Goal: Find contact information: Obtain details needed to contact an individual or organization

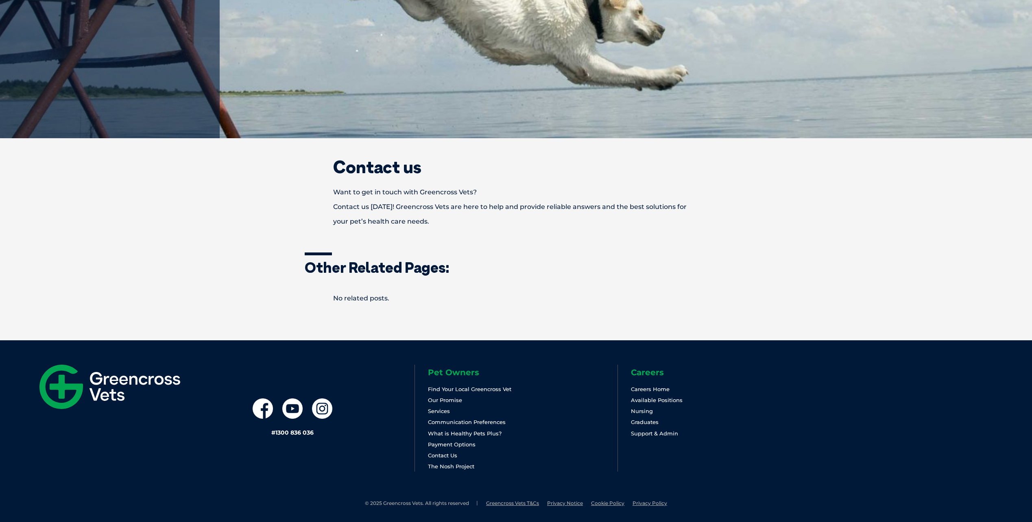
scroll to position [303, 0]
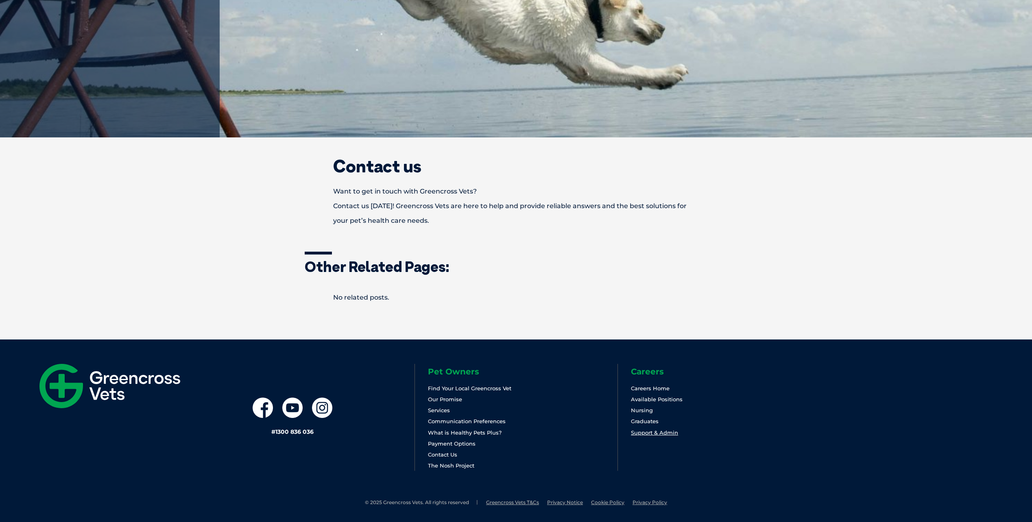
click at [656, 432] on link "Support & Admin" at bounding box center [654, 432] width 47 height 7
click at [450, 456] on link "Contact Us" at bounding box center [442, 454] width 29 height 7
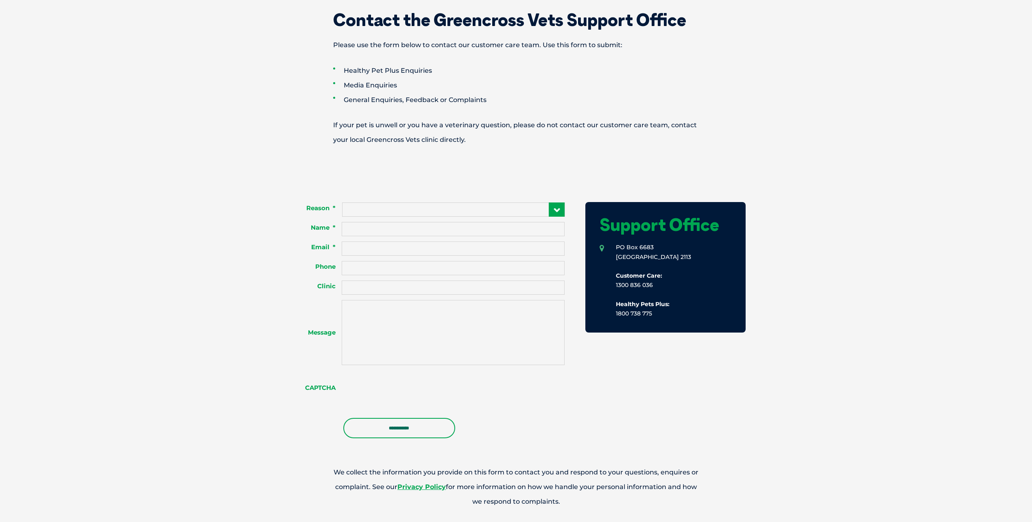
scroll to position [447, 0]
